Goal: Find specific page/section: Find specific page/section

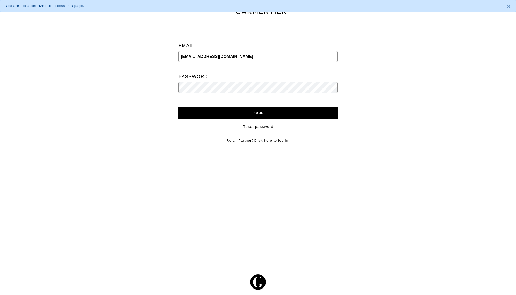
click at [262, 114] on input "Login" at bounding box center [257, 112] width 159 height 11
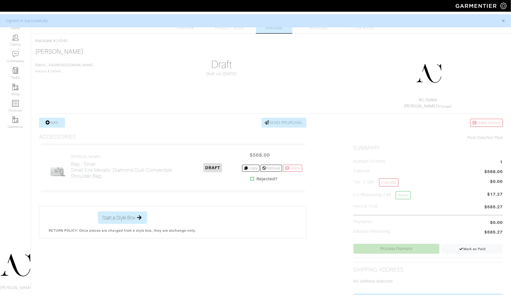
click at [57, 69] on span "mcgrath_nicole@hotmail.com Invoice # 24540" at bounding box center [64, 68] width 58 height 10
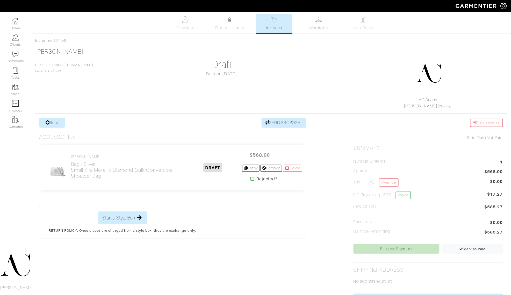
copy span "24540"
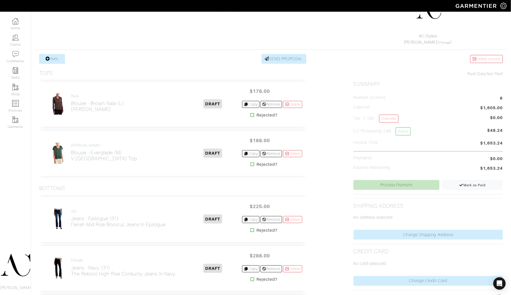
scroll to position [61, 0]
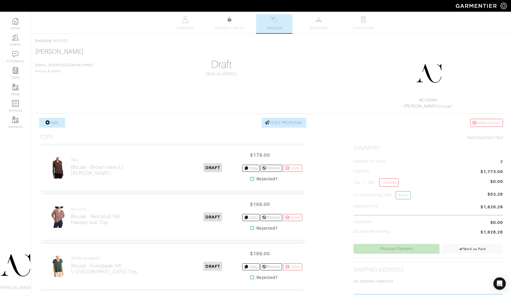
scroll to position [61, 0]
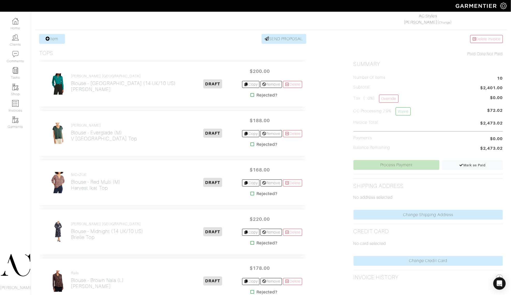
scroll to position [93, 0]
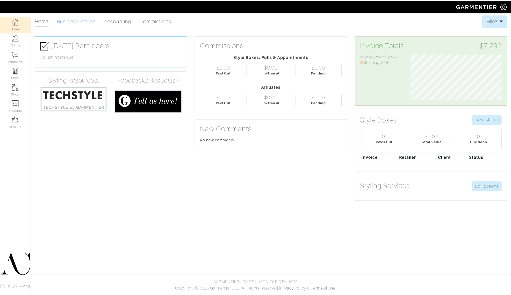
scroll to position [46, 100]
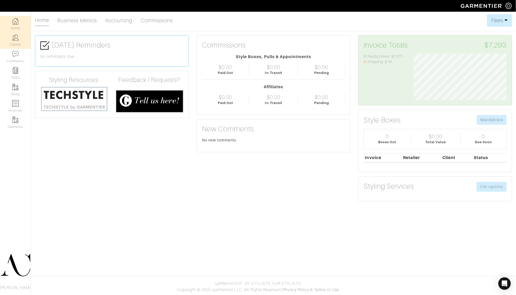
click at [11, 42] on link "Clients" at bounding box center [15, 40] width 31 height 16
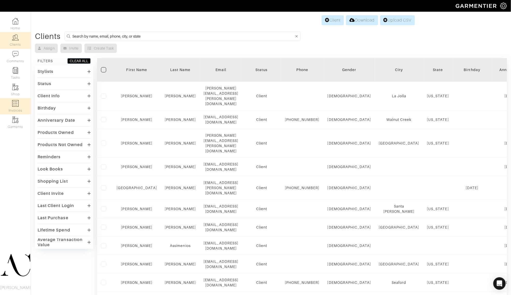
click at [15, 103] on img at bounding box center [15, 103] width 6 height 6
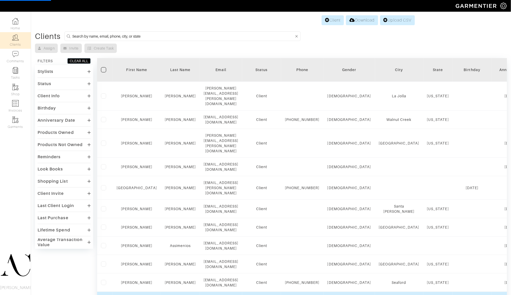
select select
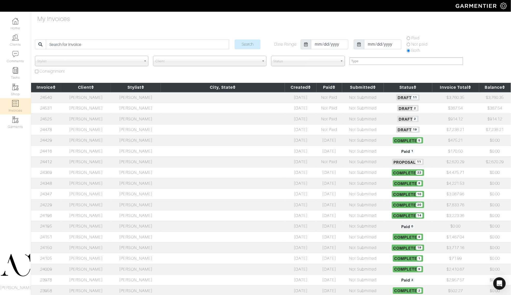
click at [135, 97] on td "[PERSON_NAME]" at bounding box center [136, 97] width 50 height 11
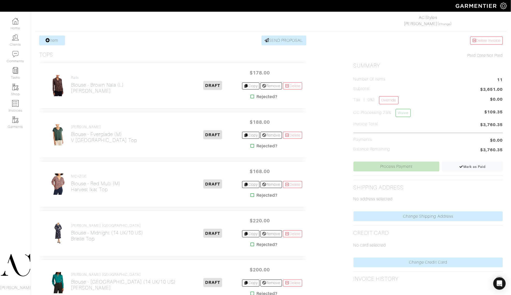
scroll to position [32, 0]
